Goal: Information Seeking & Learning: Understand process/instructions

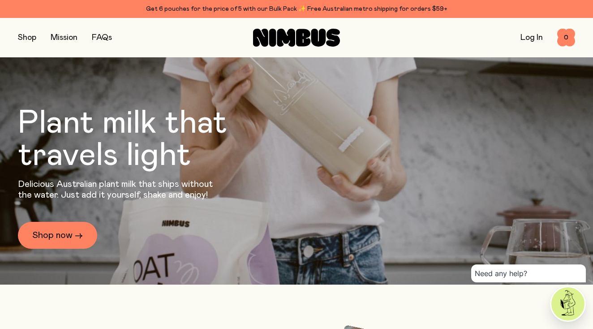
scroll to position [103, 0]
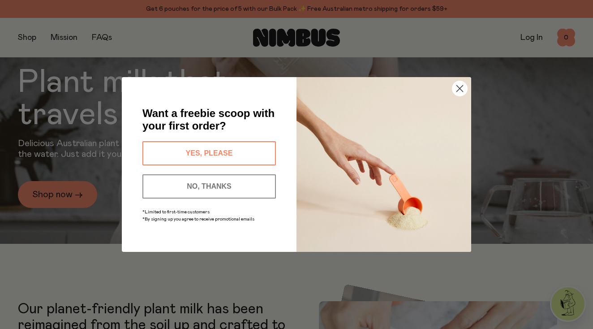
click at [460, 85] on circle "Close dialog" at bounding box center [459, 88] width 15 height 15
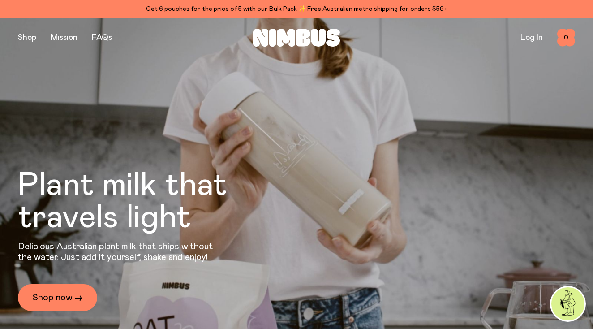
scroll to position [0, 0]
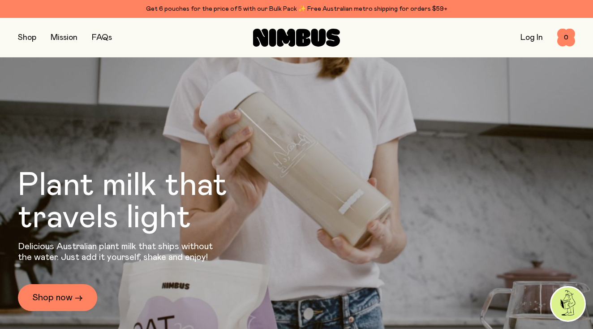
click at [99, 37] on link "FAQs" at bounding box center [102, 38] width 20 height 8
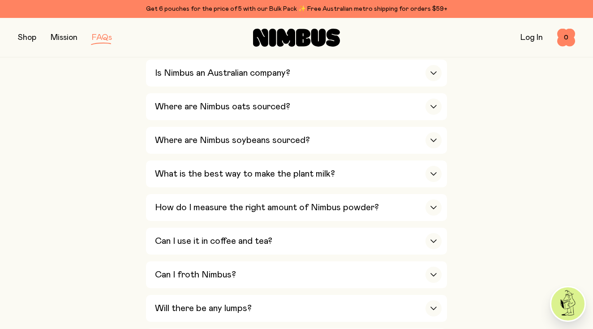
scroll to position [244, 0]
click at [431, 104] on icon "button" at bounding box center [433, 106] width 7 height 4
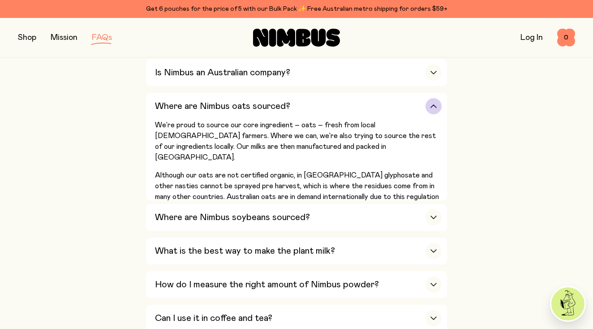
click at [431, 104] on icon "button" at bounding box center [433, 106] width 7 height 4
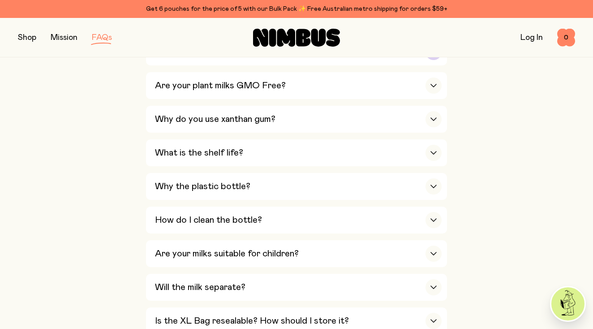
scroll to position [567, 0]
click at [432, 184] on icon "button" at bounding box center [433, 185] width 5 height 3
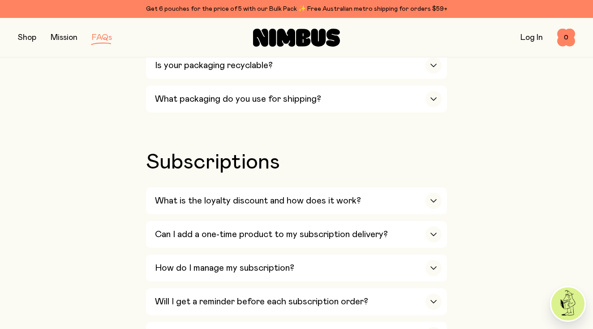
scroll to position [1226, 0]
click at [433, 192] on div "button" at bounding box center [433, 200] width 16 height 16
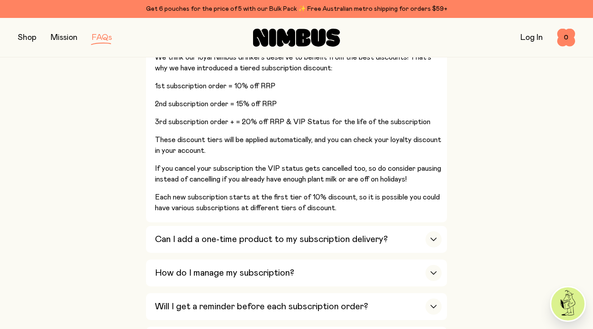
scroll to position [1388, 0]
click at [433, 237] on icon "button" at bounding box center [433, 238] width 5 height 3
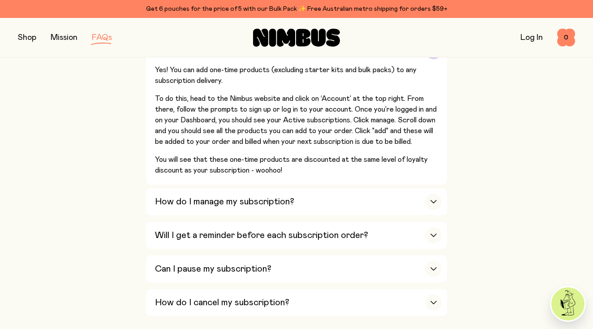
scroll to position [1409, 0]
click at [437, 227] on div "button" at bounding box center [433, 235] width 16 height 16
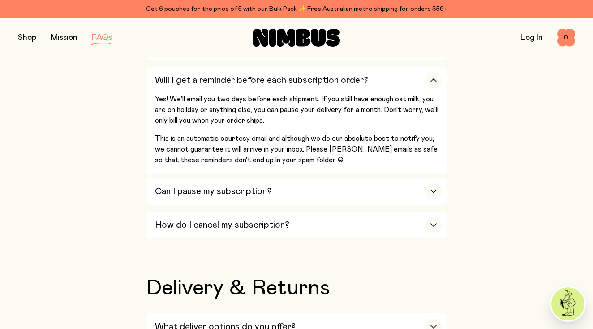
scroll to position [1461, 0]
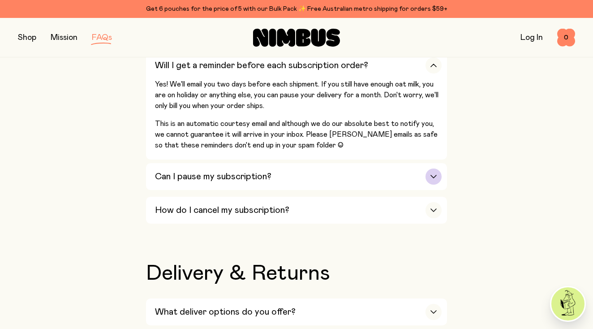
click at [433, 175] on icon "button" at bounding box center [433, 176] width 5 height 3
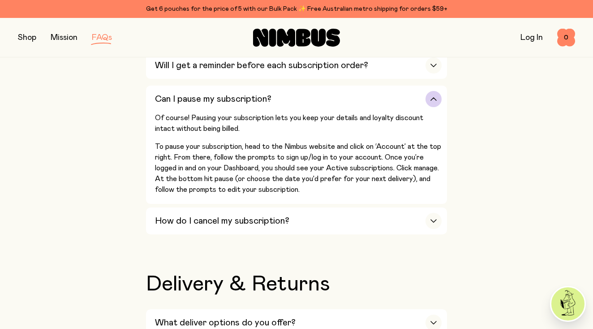
click at [433, 141] on p "To pause your subscription, head to the Nimbus website and click on ‘Account’ a…" at bounding box center [298, 168] width 287 height 54
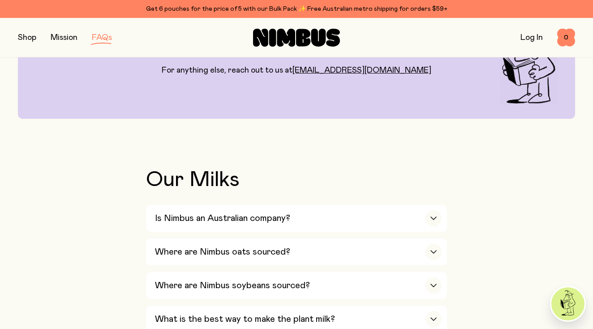
scroll to position [83, 0]
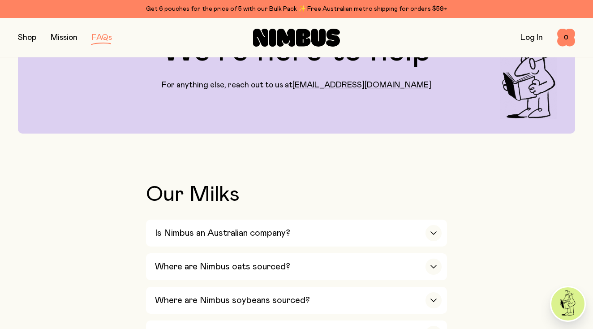
click at [29, 37] on button "button" at bounding box center [27, 37] width 18 height 13
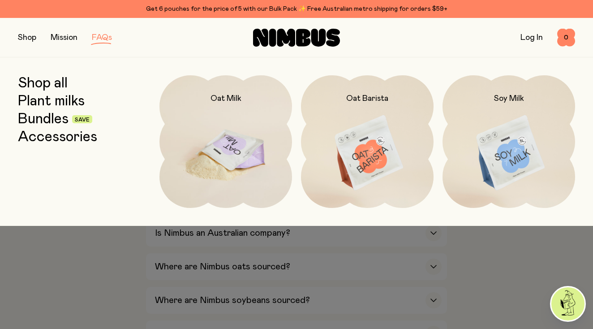
click at [218, 153] on img at bounding box center [225, 153] width 133 height 156
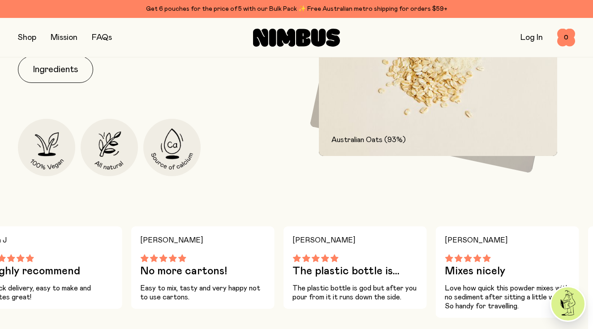
scroll to position [458, 0]
